Goal: Task Accomplishment & Management: Manage account settings

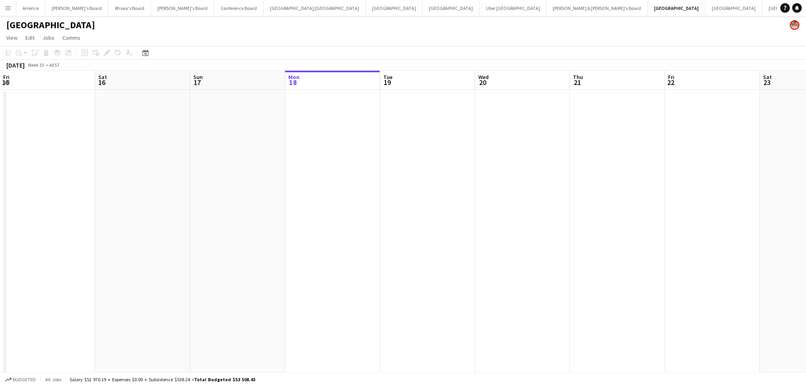
scroll to position [0, 190]
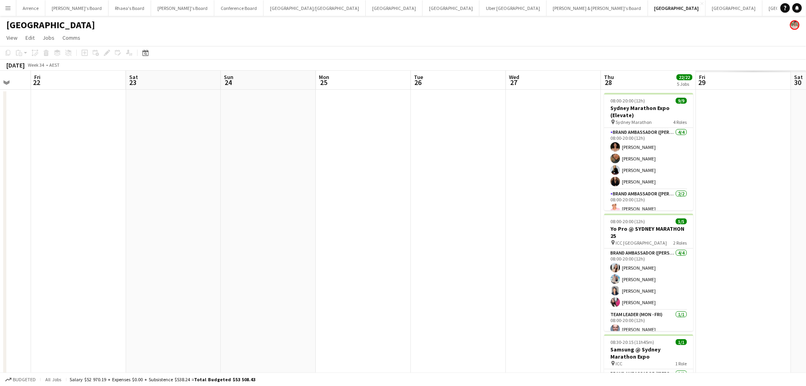
drag, startPoint x: 662, startPoint y: 285, endPoint x: 220, endPoint y: 283, distance: 442.1
click at [217, 283] on app-calendar-viewport "Mon 18 Tue 19 Wed 20 Thu 21 Fri 22 Sat 23 Sun 24 Mon 25 Tue 26 Wed 27 Thu 28 22…" at bounding box center [403, 341] width 806 height 541
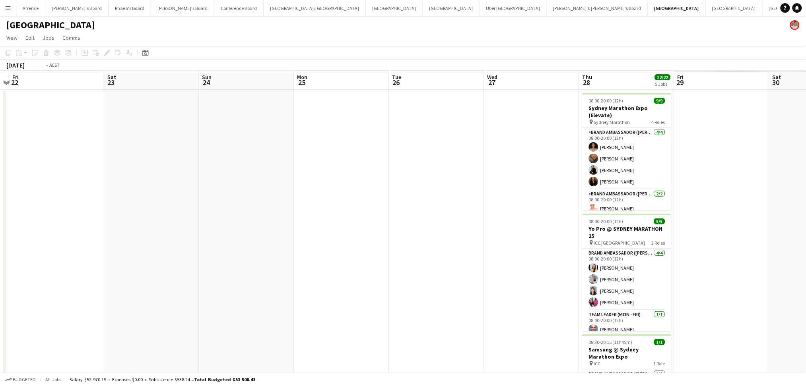
drag, startPoint x: 462, startPoint y: 309, endPoint x: -35, endPoint y: 307, distance: 497.0
click at [0, 307] on html "Menu Boards Boards Boards All jobs Status Workforce Workforce My Workforce Recr…" at bounding box center [403, 317] width 806 height 635
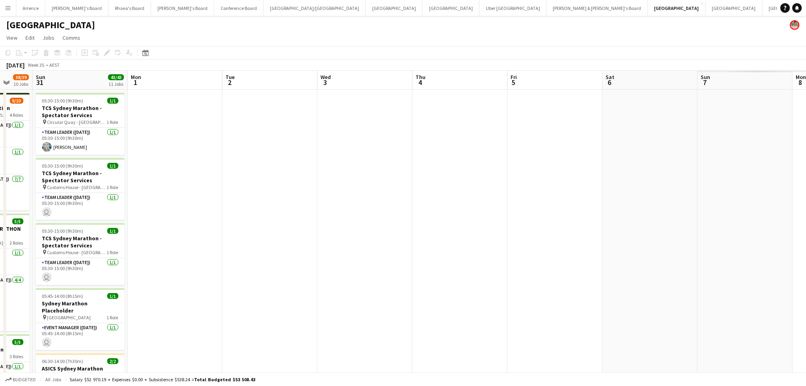
drag, startPoint x: 456, startPoint y: 318, endPoint x: 11, endPoint y: 299, distance: 446.1
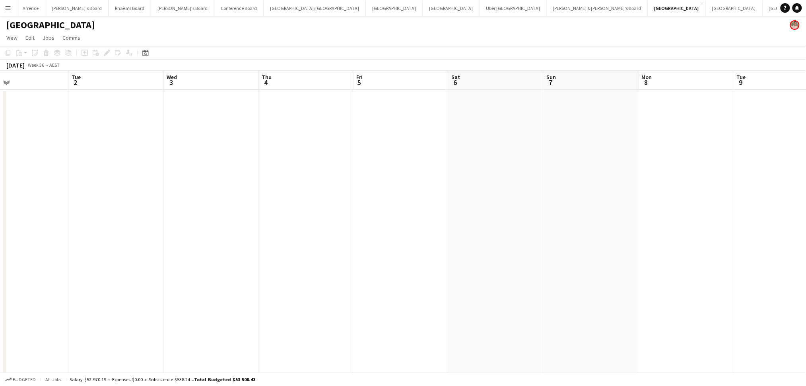
drag, startPoint x: 479, startPoint y: 299, endPoint x: 153, endPoint y: 294, distance: 326.1
drag, startPoint x: 551, startPoint y: 306, endPoint x: 228, endPoint y: 304, distance: 322.9
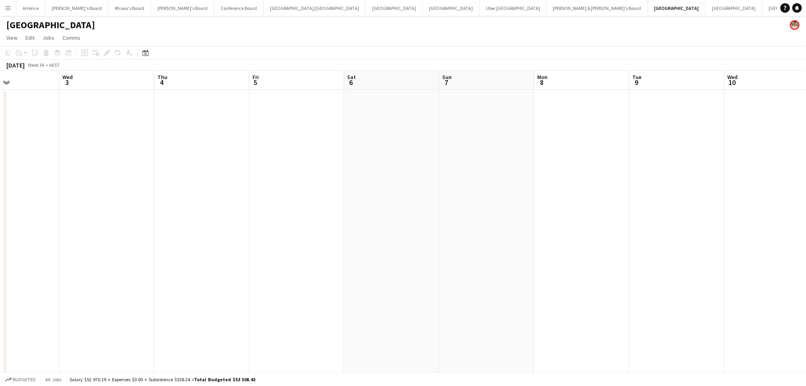
drag, startPoint x: 211, startPoint y: 311, endPoint x: 619, endPoint y: 298, distance: 408.5
drag, startPoint x: 420, startPoint y: 305, endPoint x: 186, endPoint y: 118, distance: 299.8
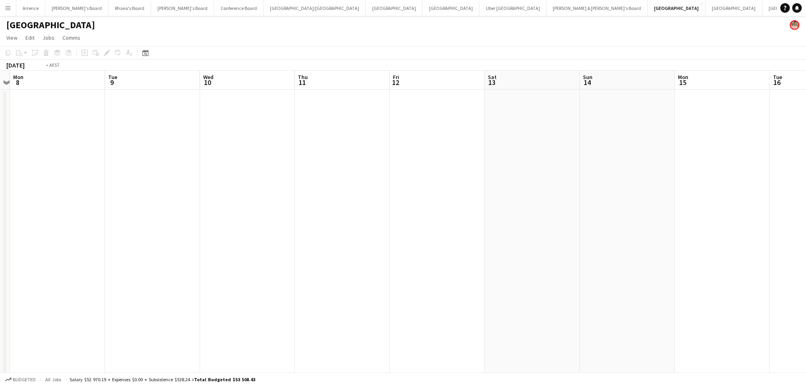
drag, startPoint x: 601, startPoint y: 207, endPoint x: 454, endPoint y: 235, distance: 149.7
drag, startPoint x: 596, startPoint y: 252, endPoint x: 242, endPoint y: 239, distance: 354.1
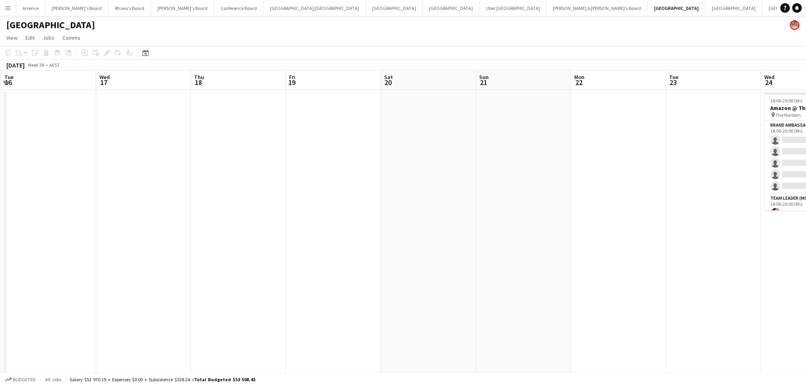
drag, startPoint x: 639, startPoint y: 270, endPoint x: 220, endPoint y: 257, distance: 418.9
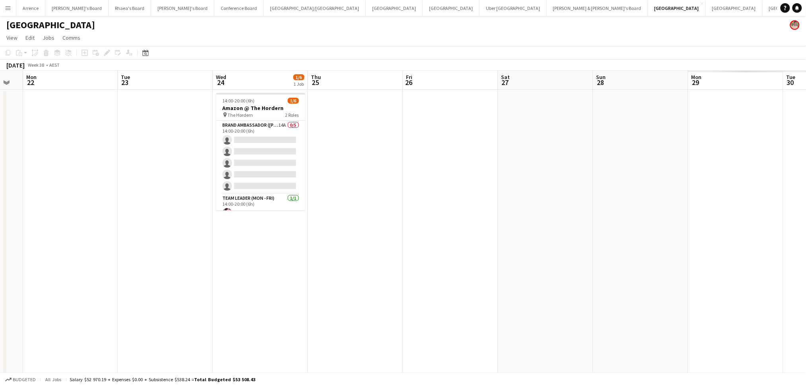
drag, startPoint x: 635, startPoint y: 267, endPoint x: 105, endPoint y: 264, distance: 529.6
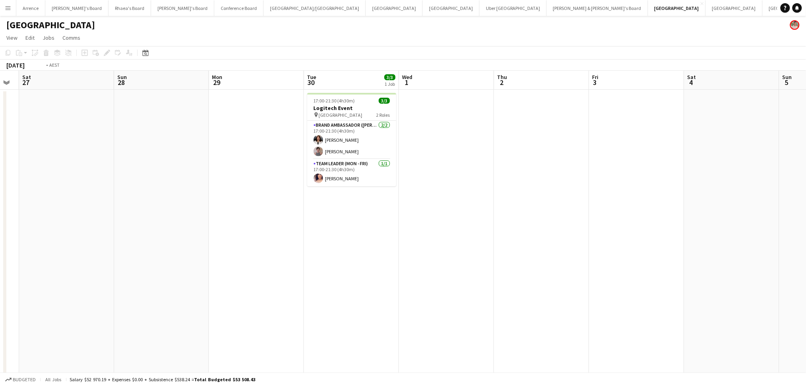
drag, startPoint x: 509, startPoint y: 291, endPoint x: 253, endPoint y: 281, distance: 256.3
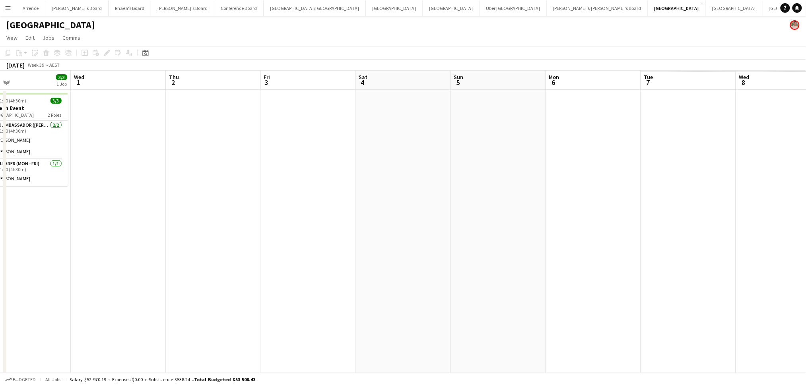
drag, startPoint x: 646, startPoint y: 304, endPoint x: 198, endPoint y: 296, distance: 448.2
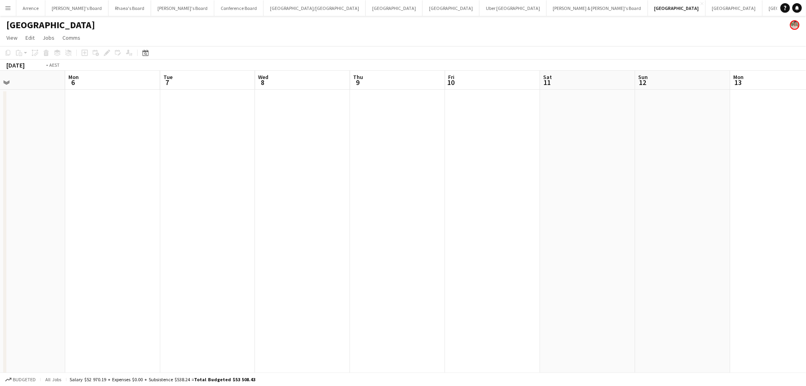
drag, startPoint x: 622, startPoint y: 295, endPoint x: 253, endPoint y: 291, distance: 369.4
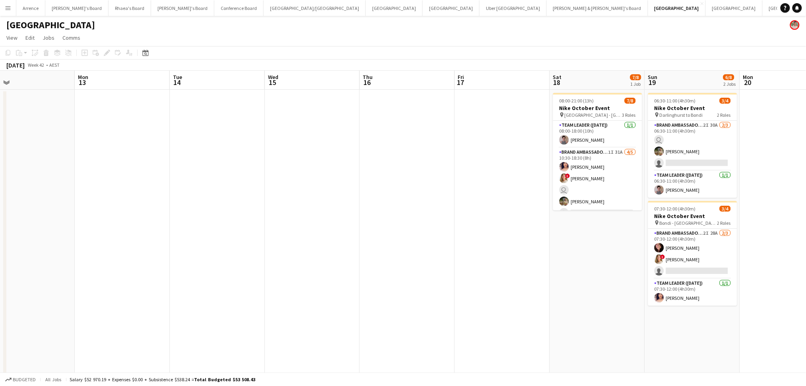
drag, startPoint x: 621, startPoint y: 295, endPoint x: 188, endPoint y: 289, distance: 433.0
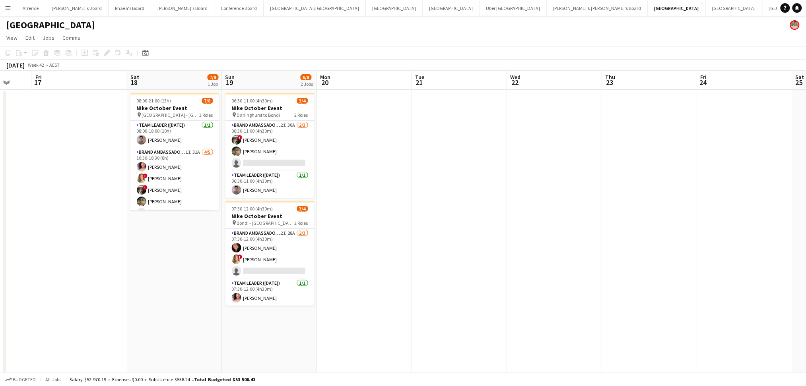
drag, startPoint x: 633, startPoint y: 295, endPoint x: 173, endPoint y: 287, distance: 459.3
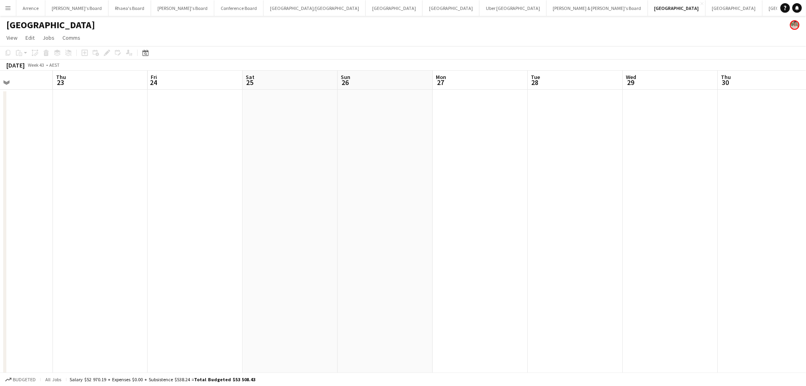
drag, startPoint x: 472, startPoint y: 304, endPoint x: 51, endPoint y: 302, distance: 420.3
drag, startPoint x: 583, startPoint y: 305, endPoint x: 211, endPoint y: 285, distance: 372.7
drag, startPoint x: 495, startPoint y: 287, endPoint x: 110, endPoint y: 302, distance: 385.9
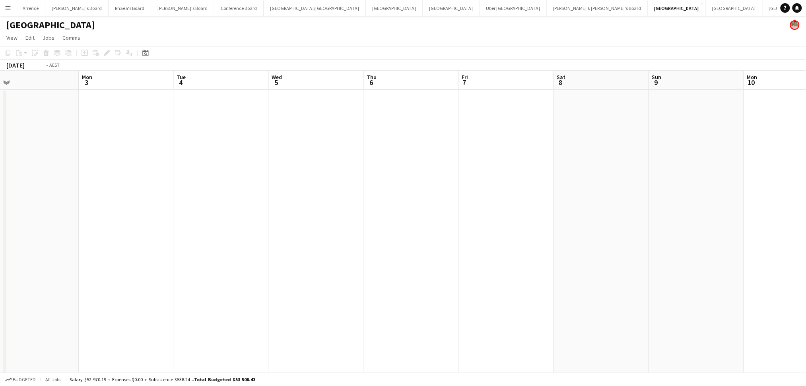
drag, startPoint x: 132, startPoint y: 305, endPoint x: 305, endPoint y: 305, distance: 173.7
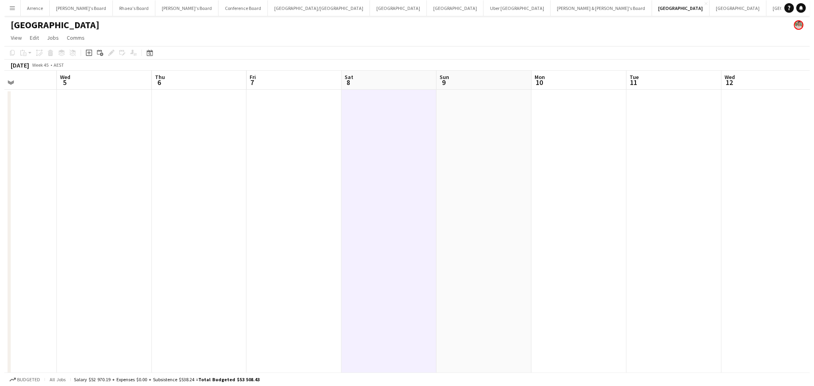
scroll to position [0, 349]
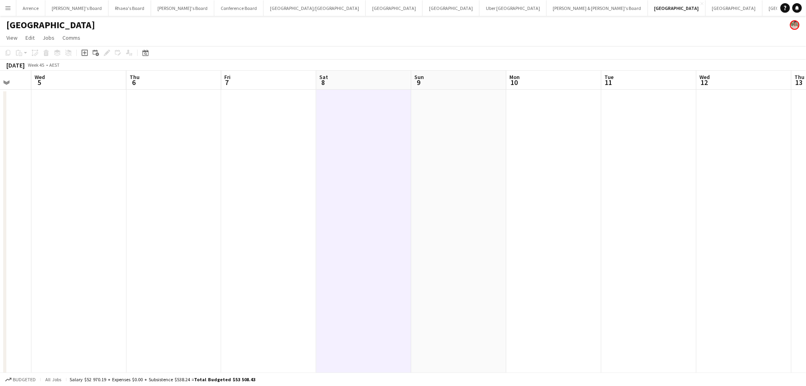
drag, startPoint x: 375, startPoint y: 234, endPoint x: 258, endPoint y: 241, distance: 116.7
click at [109, 10] on button "Rhaea's Board Close" at bounding box center [130, 8] width 43 height 16
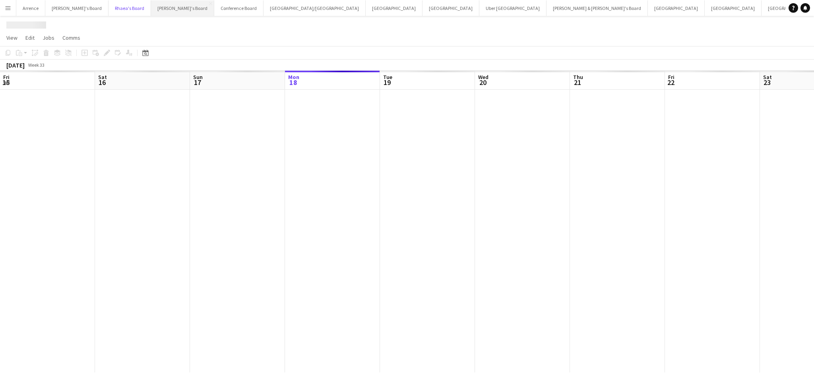
scroll to position [0, 190]
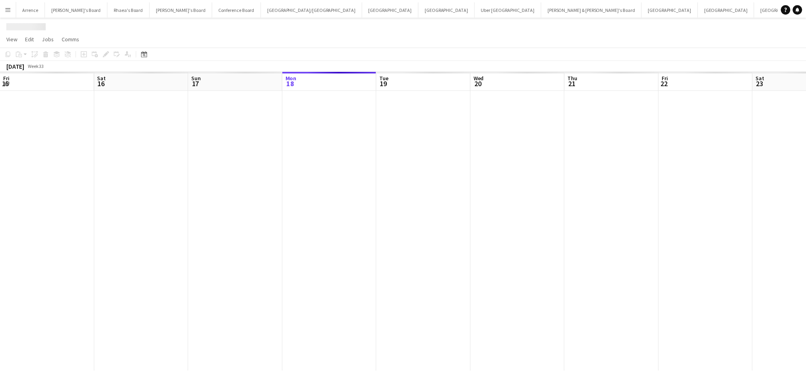
scroll to position [0, 190]
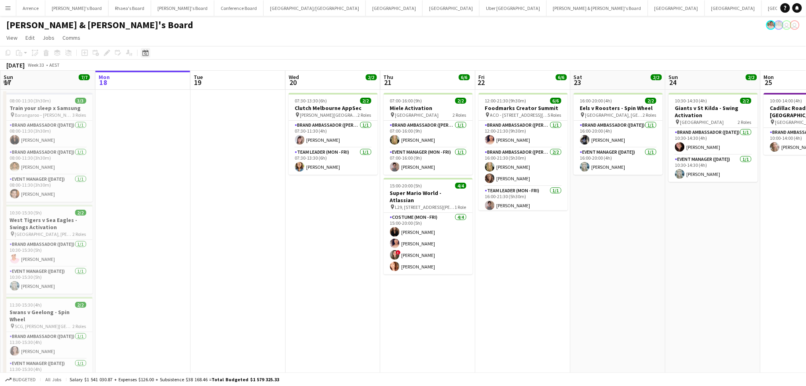
click at [144, 51] on icon at bounding box center [145, 53] width 6 height 6
click at [208, 78] on span "Next month" at bounding box center [210, 80] width 16 height 16
click at [200, 123] on span "8" at bounding box center [199, 123] width 10 height 10
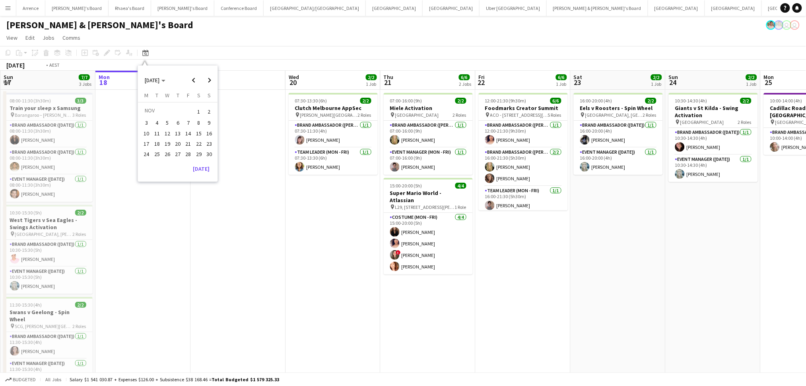
scroll to position [0, 274]
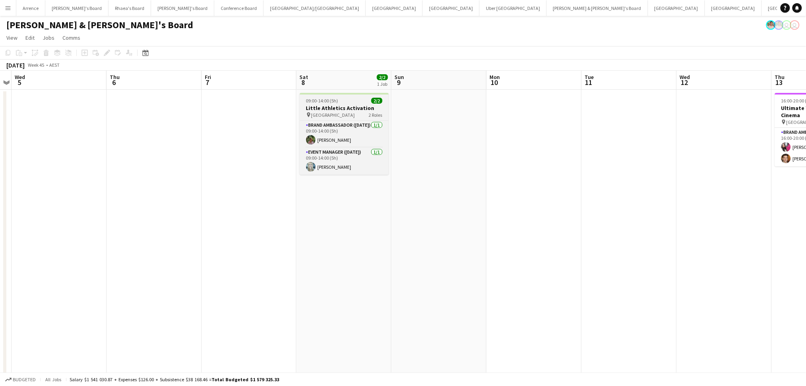
click at [344, 104] on app-job-card "09:00-14:00 (5h) 2/2 Little Athletics Activation pin [GEOGRAPHIC_DATA] 2 Roles …" at bounding box center [344, 134] width 89 height 82
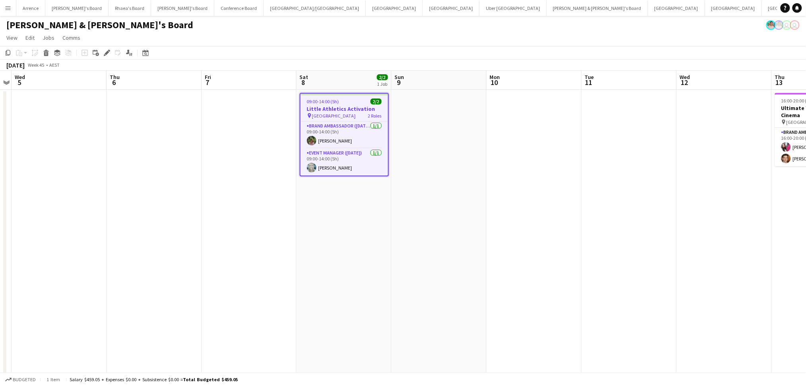
click at [344, 104] on div "09:00-14:00 (5h) 2/2" at bounding box center [344, 102] width 87 height 6
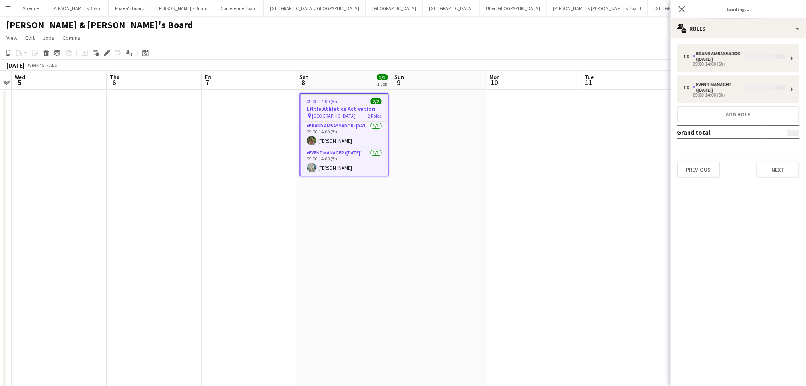
type input "**********"
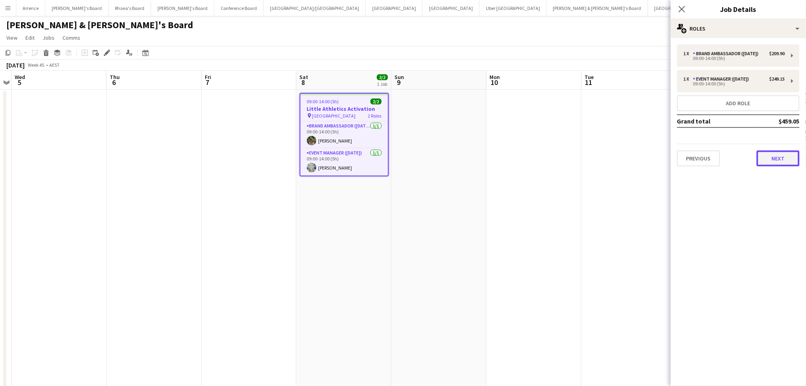
click at [766, 160] on button "Next" at bounding box center [778, 159] width 43 height 16
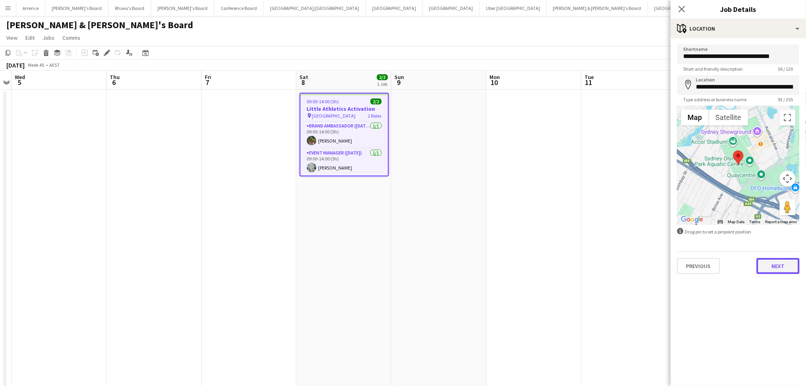
click at [776, 269] on button "Next" at bounding box center [778, 266] width 43 height 16
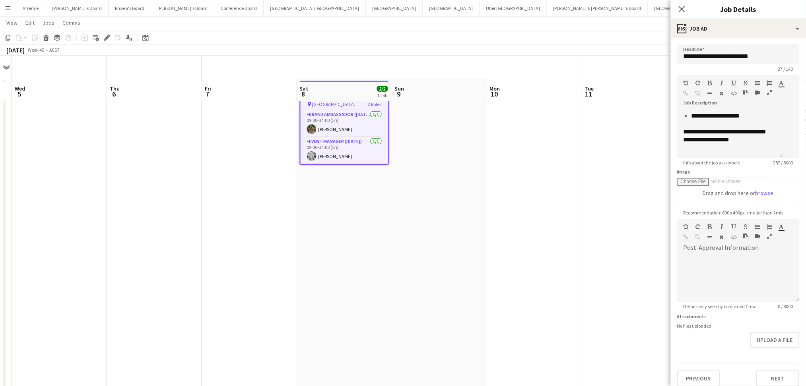
scroll to position [0, 0]
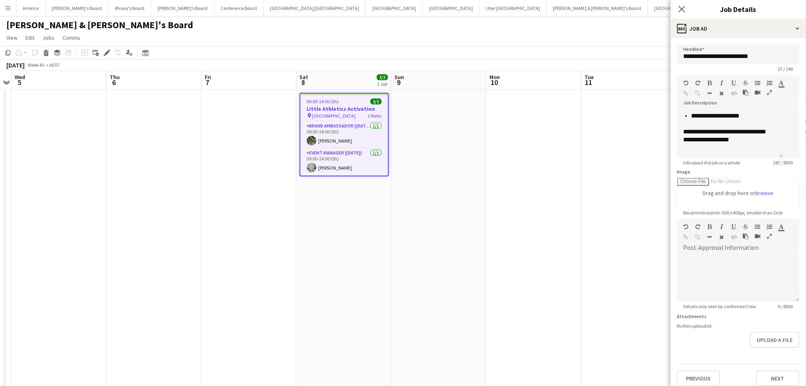
click at [470, 205] on app-date-cell at bounding box center [439, 251] width 95 height 322
